Goal: Information Seeking & Learning: Learn about a topic

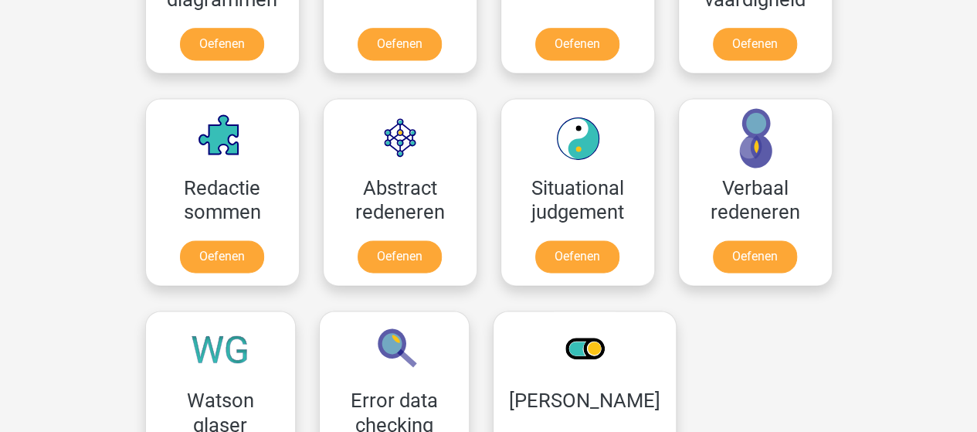
scroll to position [1052, 0]
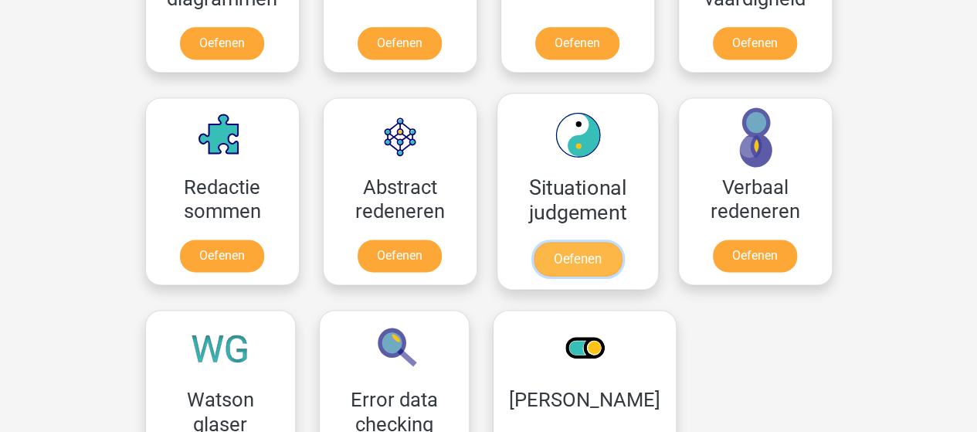
click at [598, 253] on link "Oefenen" at bounding box center [577, 259] width 88 height 34
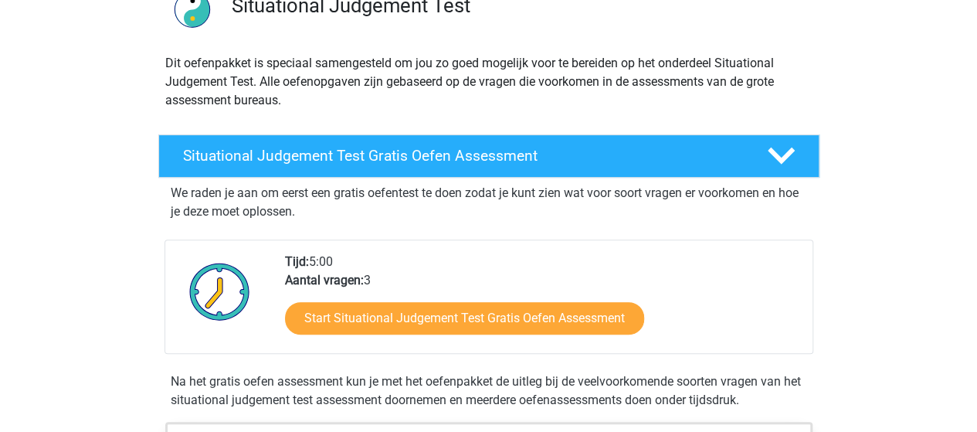
scroll to position [158, 0]
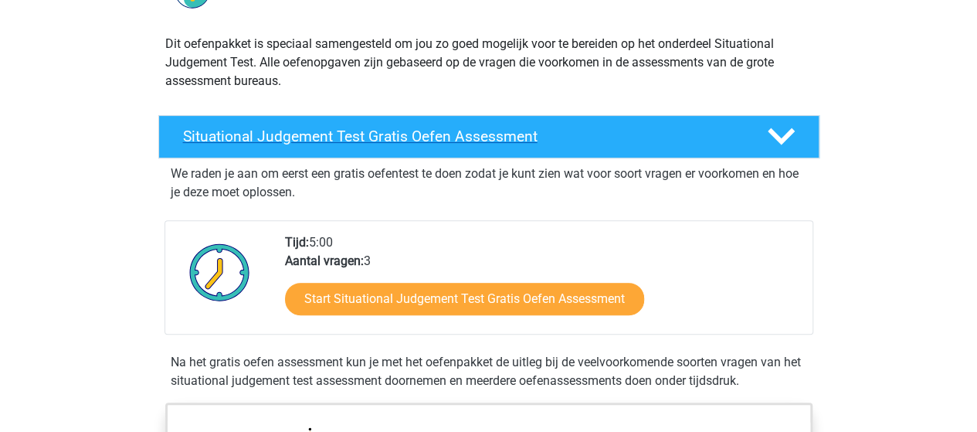
click at [720, 136] on h4 "Situational Judgement Test Gratis Oefen Assessment" at bounding box center [462, 136] width 559 height 18
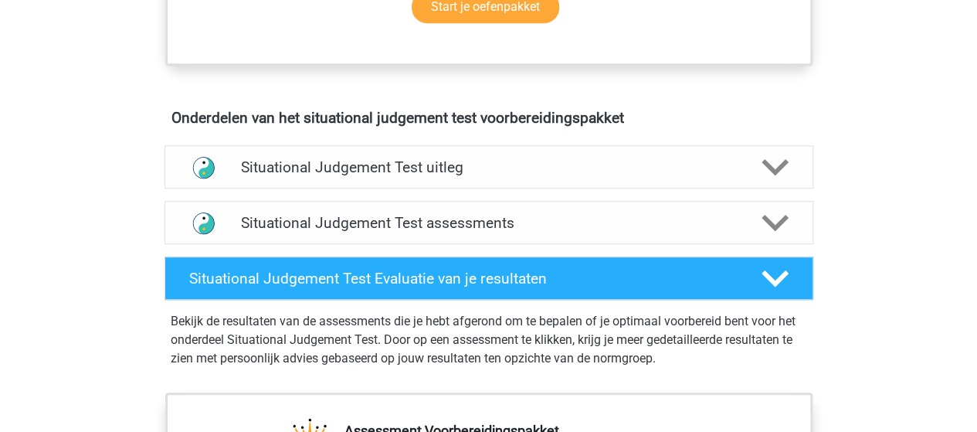
scroll to position [600, 0]
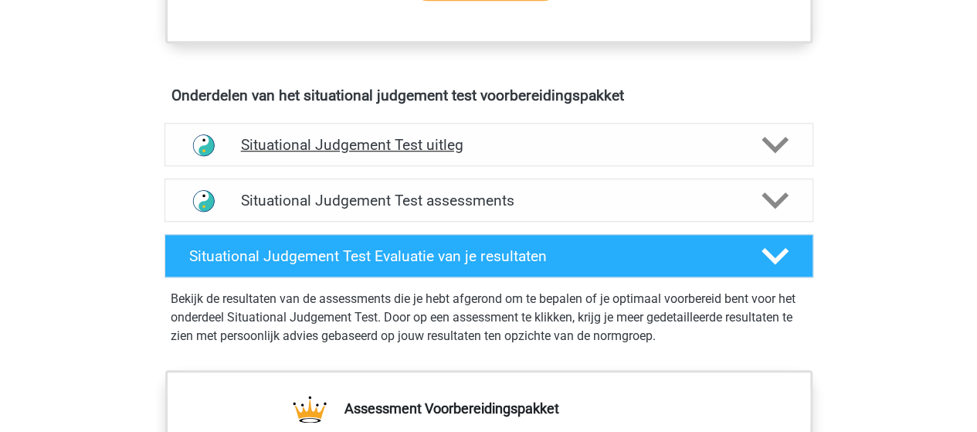
click at [595, 147] on h4 "Situational Judgement Test uitleg" at bounding box center [489, 145] width 496 height 18
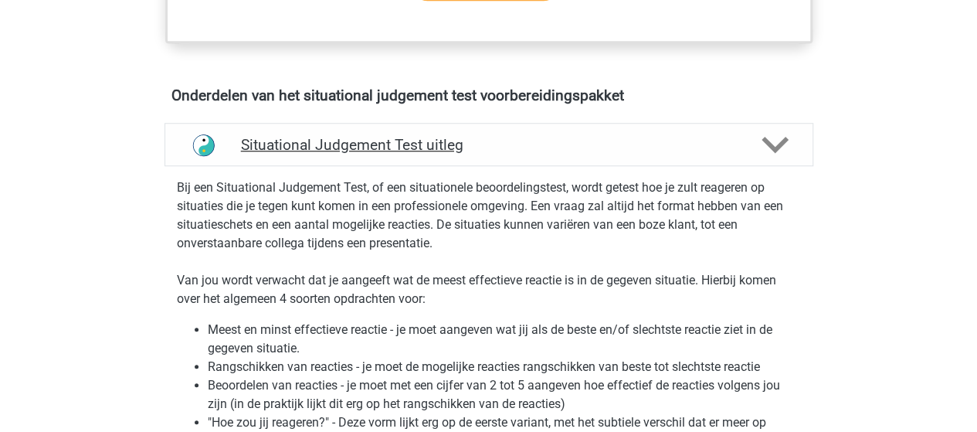
click at [663, 137] on h4 "Situational Judgement Test uitleg" at bounding box center [489, 145] width 496 height 18
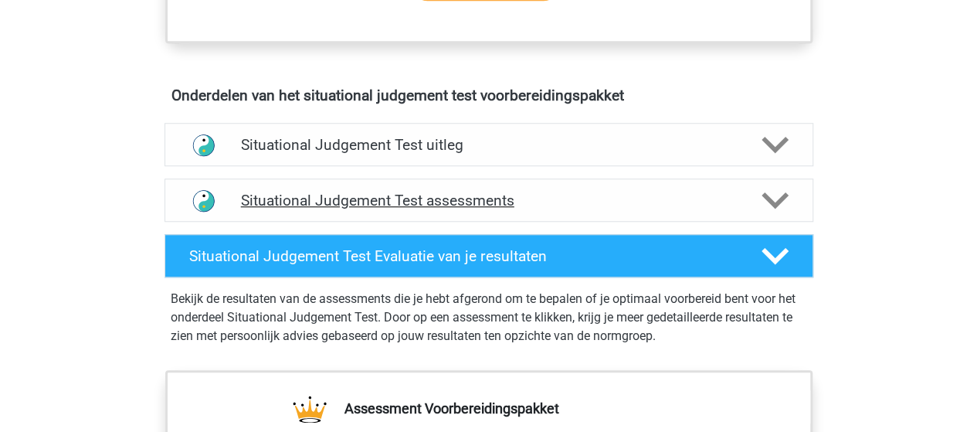
click at [612, 195] on h4 "Situational Judgement Test assessments" at bounding box center [489, 201] width 496 height 18
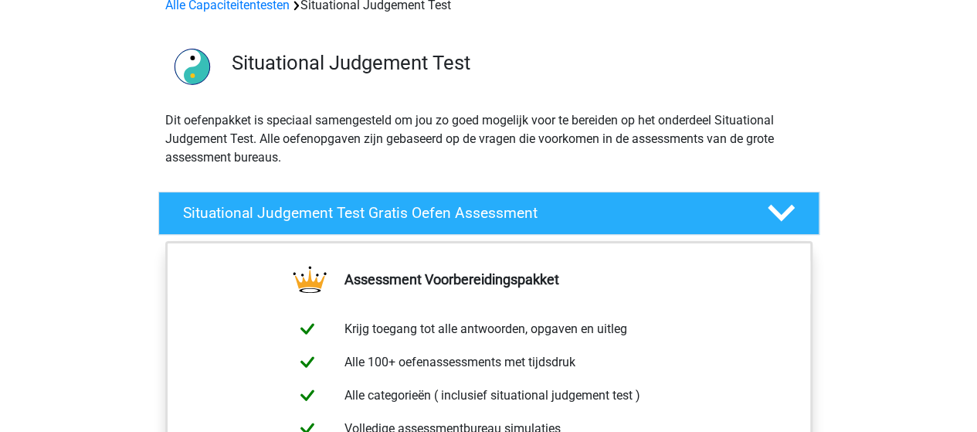
scroll to position [93, 0]
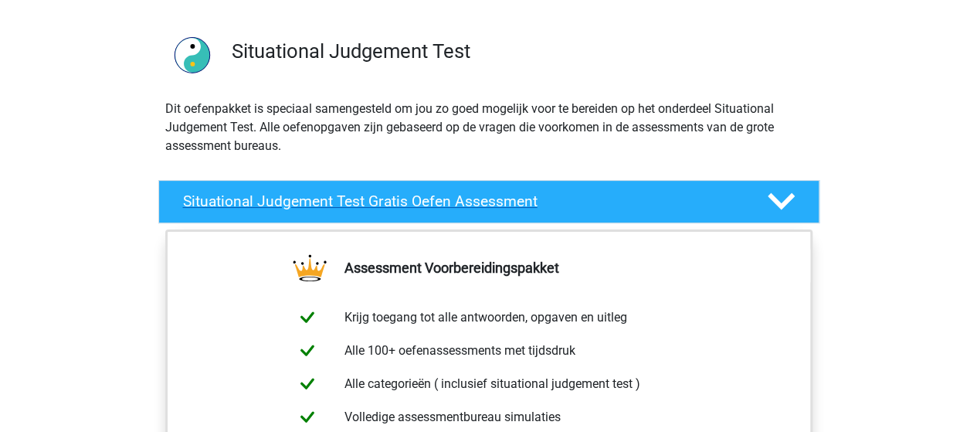
click at [581, 202] on h4 "Situational Judgement Test Gratis Oefen Assessment" at bounding box center [462, 201] width 559 height 18
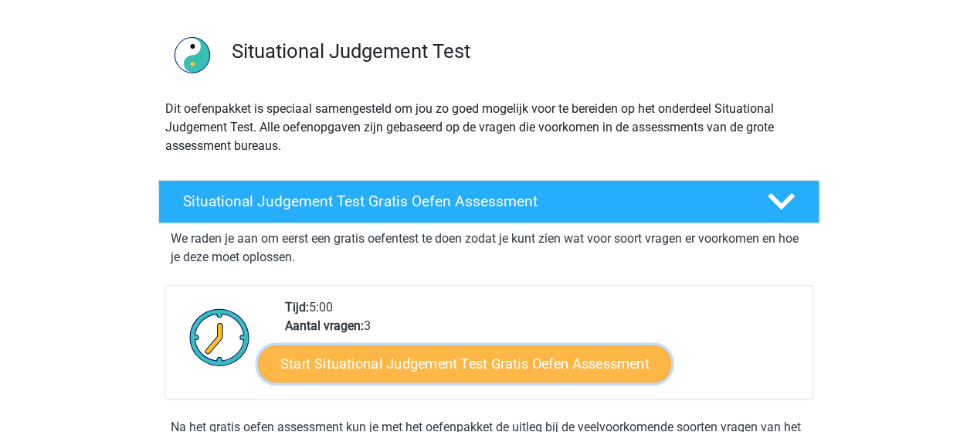
click at [547, 347] on link "Start Situational Judgement Test Gratis Oefen Assessment" at bounding box center [464, 363] width 413 height 37
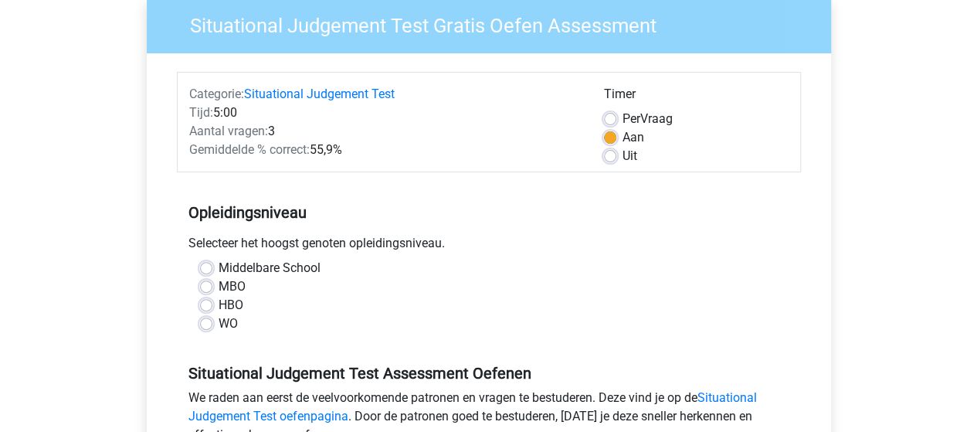
scroll to position [128, 0]
click at [219, 273] on label "Middelbare School" at bounding box center [270, 268] width 102 height 19
click at [208, 273] on input "Middelbare School" at bounding box center [206, 266] width 12 height 15
radio input "true"
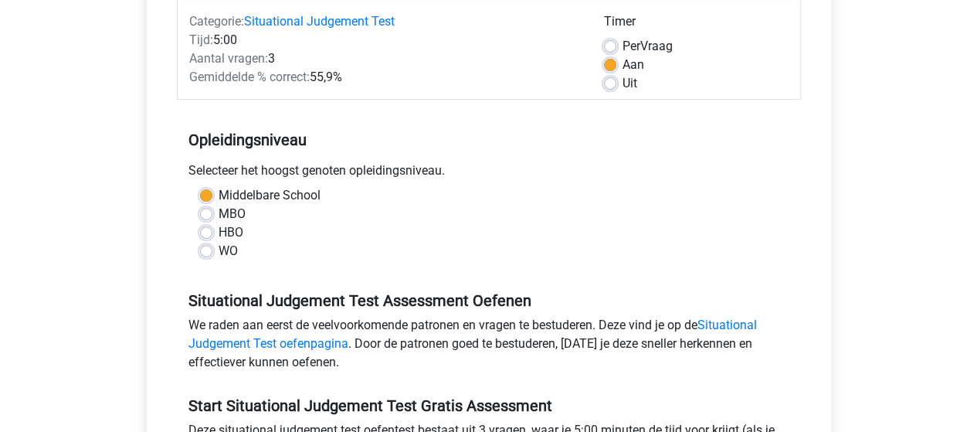
click at [622, 83] on label "Uit" at bounding box center [629, 83] width 15 height 19
click at [609, 83] on input "Uit" at bounding box center [610, 81] width 12 height 15
radio input "true"
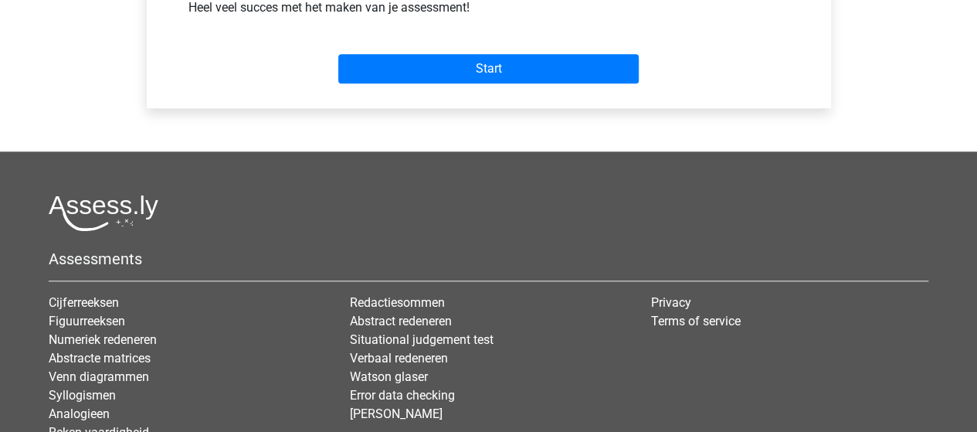
scroll to position [663, 0]
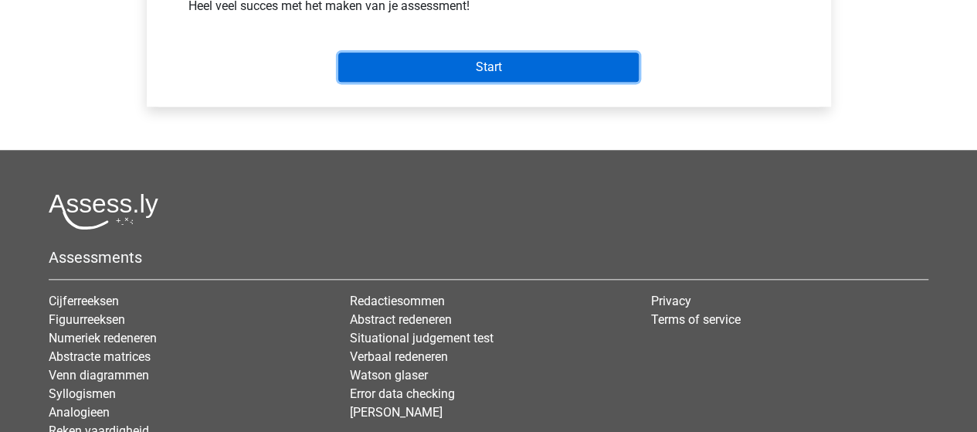
click at [552, 80] on input "Start" at bounding box center [488, 67] width 300 height 29
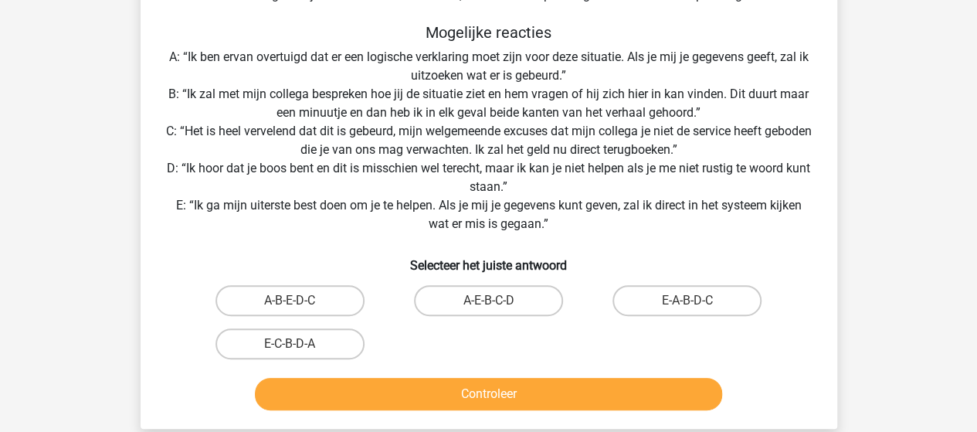
scroll to position [262, 0]
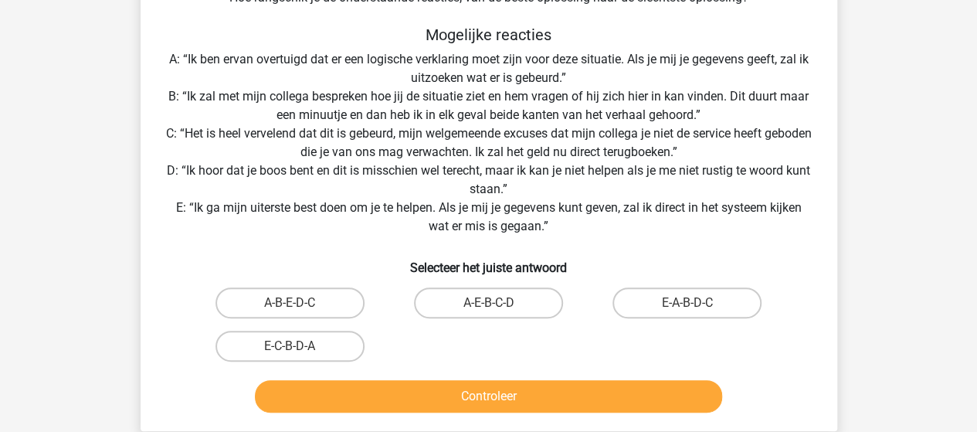
click at [184, 241] on div "Situatie Je bent aangenomen als stagiaire bij een grote verzekeraar. Op de dag …" at bounding box center [489, 126] width 684 height 585
click at [697, 310] on input "E-A-B-D-C" at bounding box center [692, 308] width 10 height 10
radio input "true"
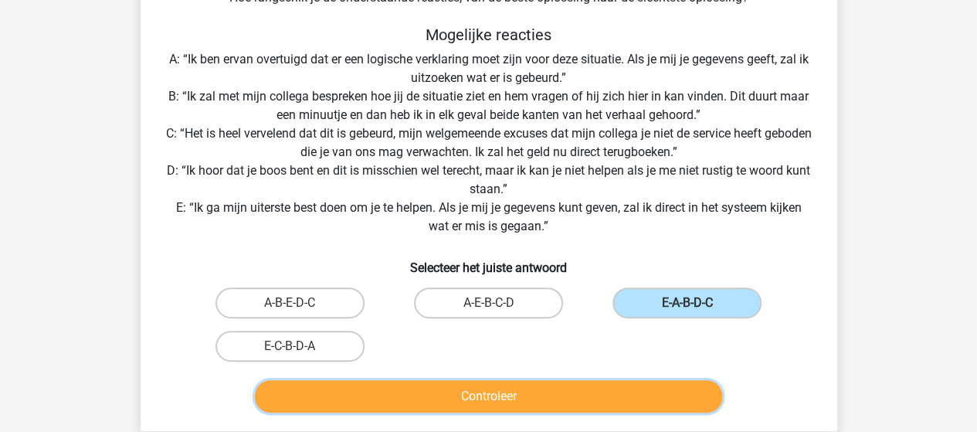
click at [588, 408] on button "Controleer" at bounding box center [488, 396] width 467 height 32
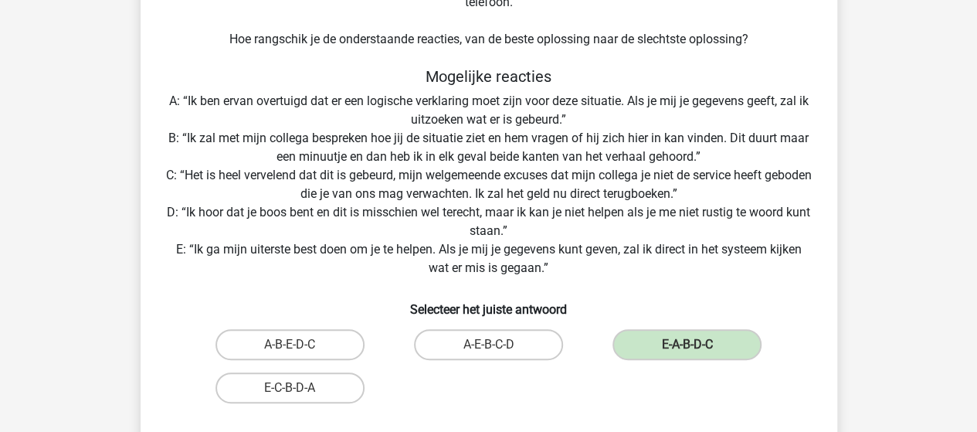
scroll to position [219, 0]
